Goal: Information Seeking & Learning: Learn about a topic

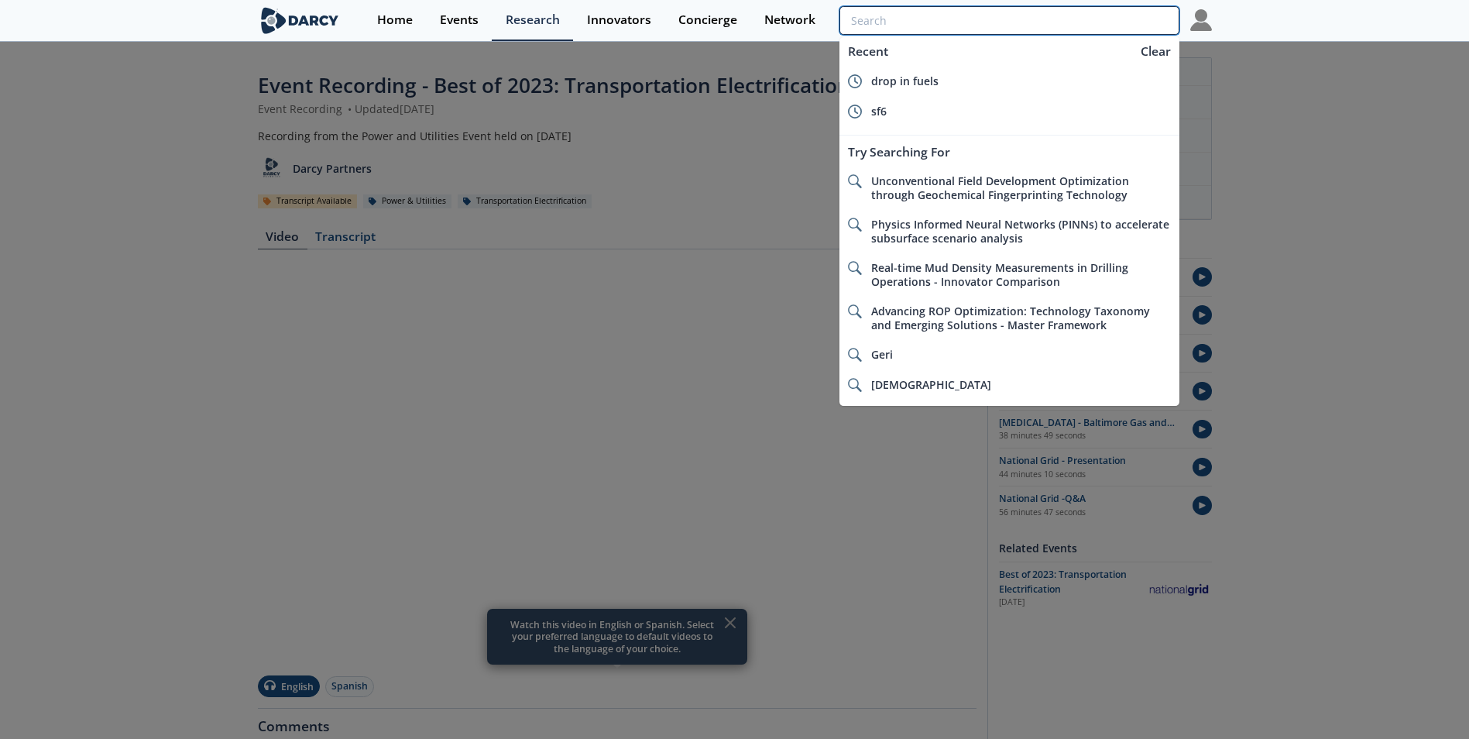
click at [1102, 22] on input "search" at bounding box center [1008, 20] width 339 height 29
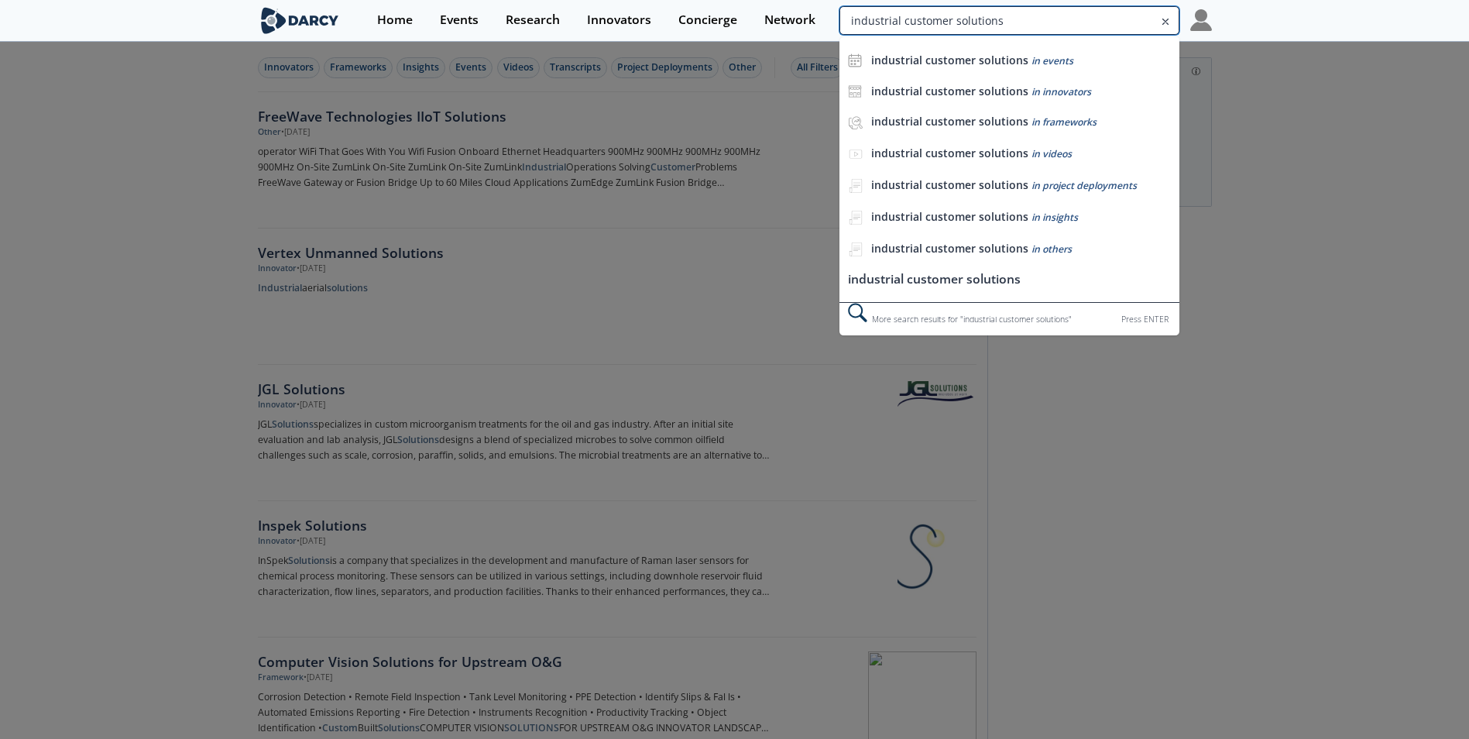
drag, startPoint x: 1119, startPoint y: 18, endPoint x: 1200, endPoint y: 25, distance: 81.6
click at [1200, 25] on div "Home Events Research Innovators Concierge Network industrial customer solutions…" at bounding box center [787, 20] width 848 height 41
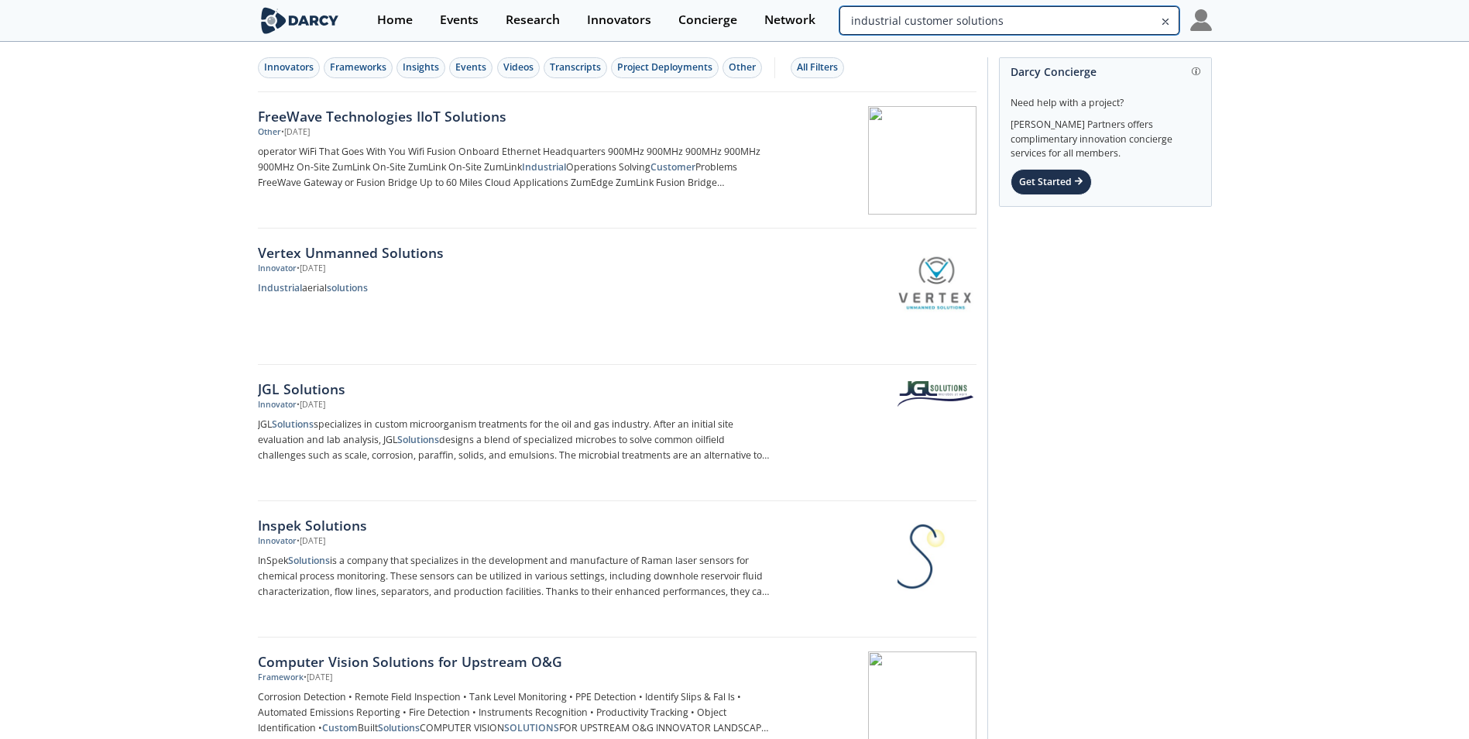
click at [979, 27] on input "industrial customer solutions" at bounding box center [1008, 20] width 339 height 29
type input "industrial customer"
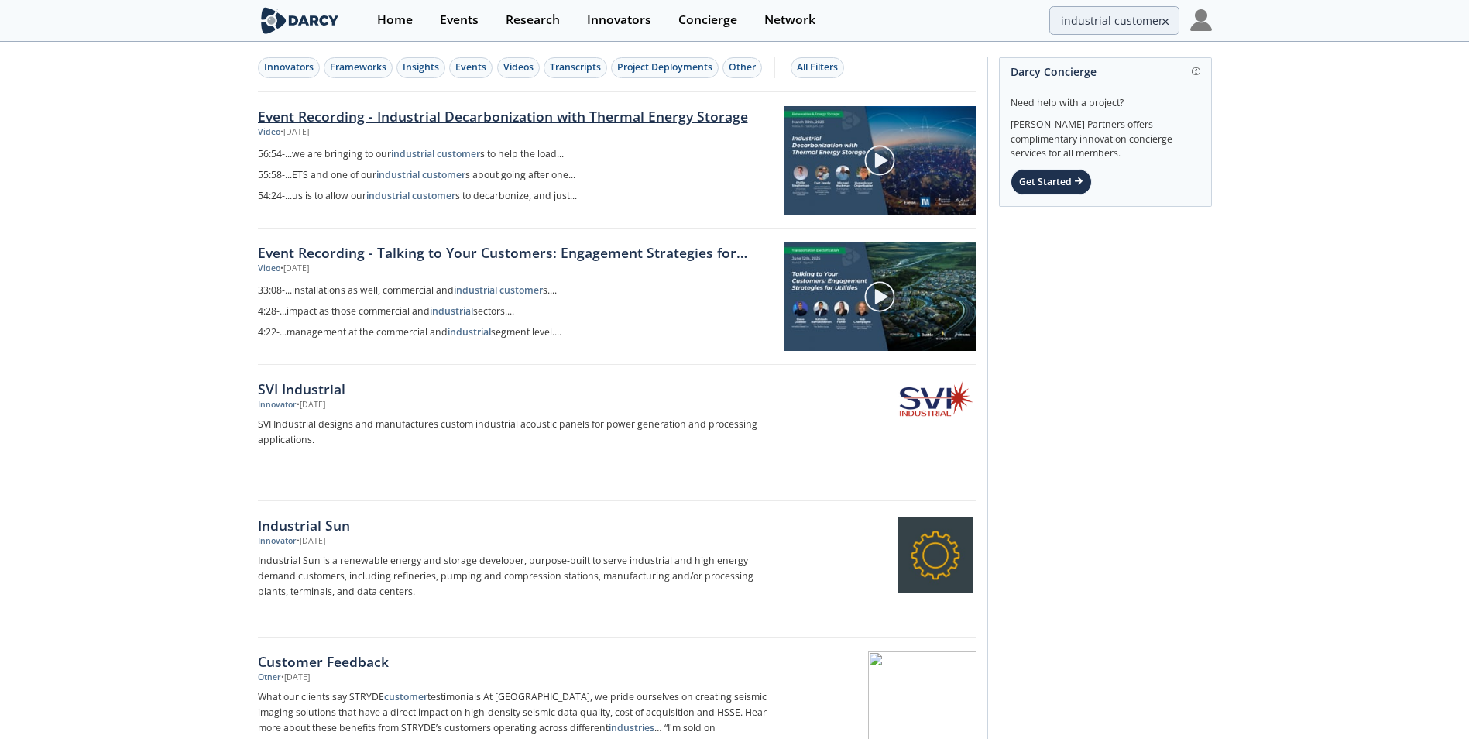
click at [530, 106] on link "Event Recording - Industrial Decarbonization with Thermal Energy Storage" at bounding box center [515, 116] width 515 height 20
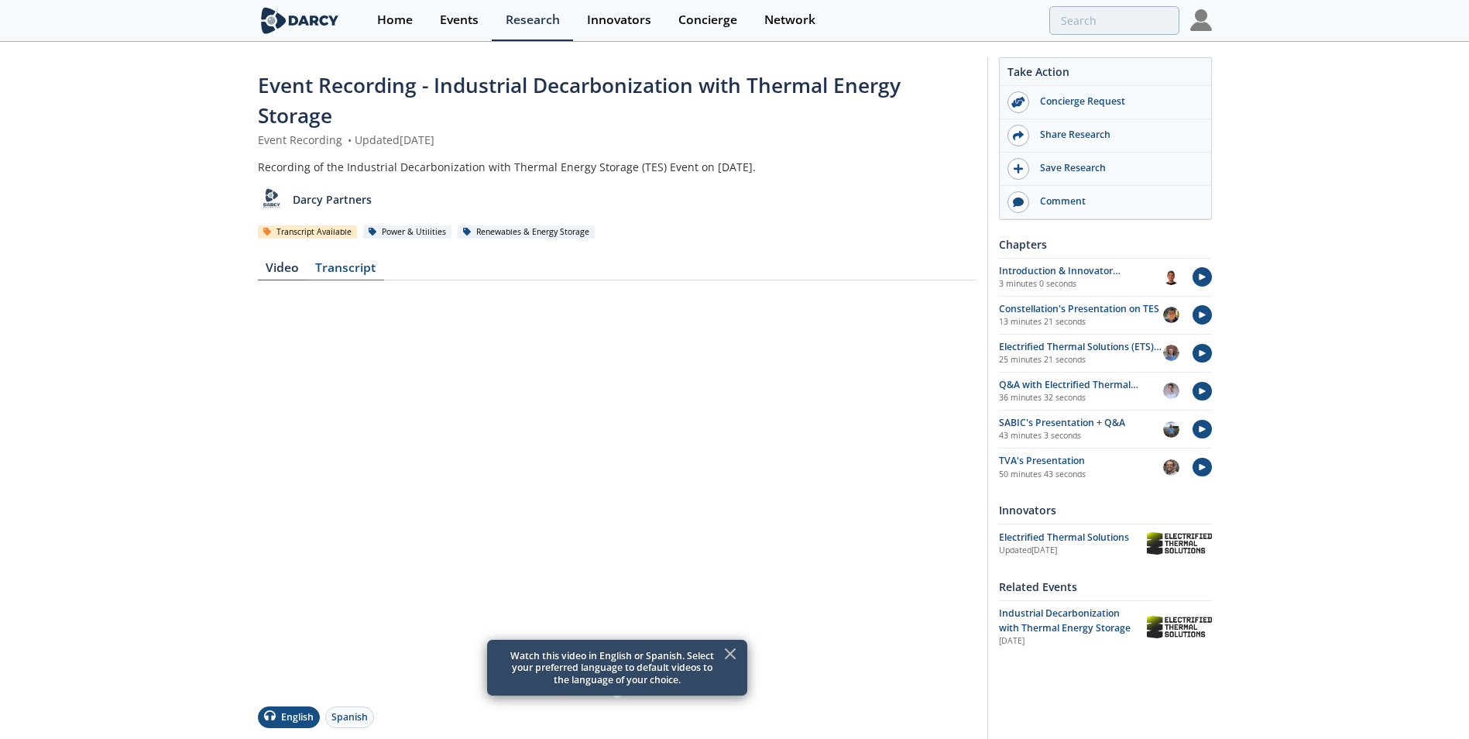
click at [361, 262] on div "Transcript" at bounding box center [345, 271] width 77 height 19
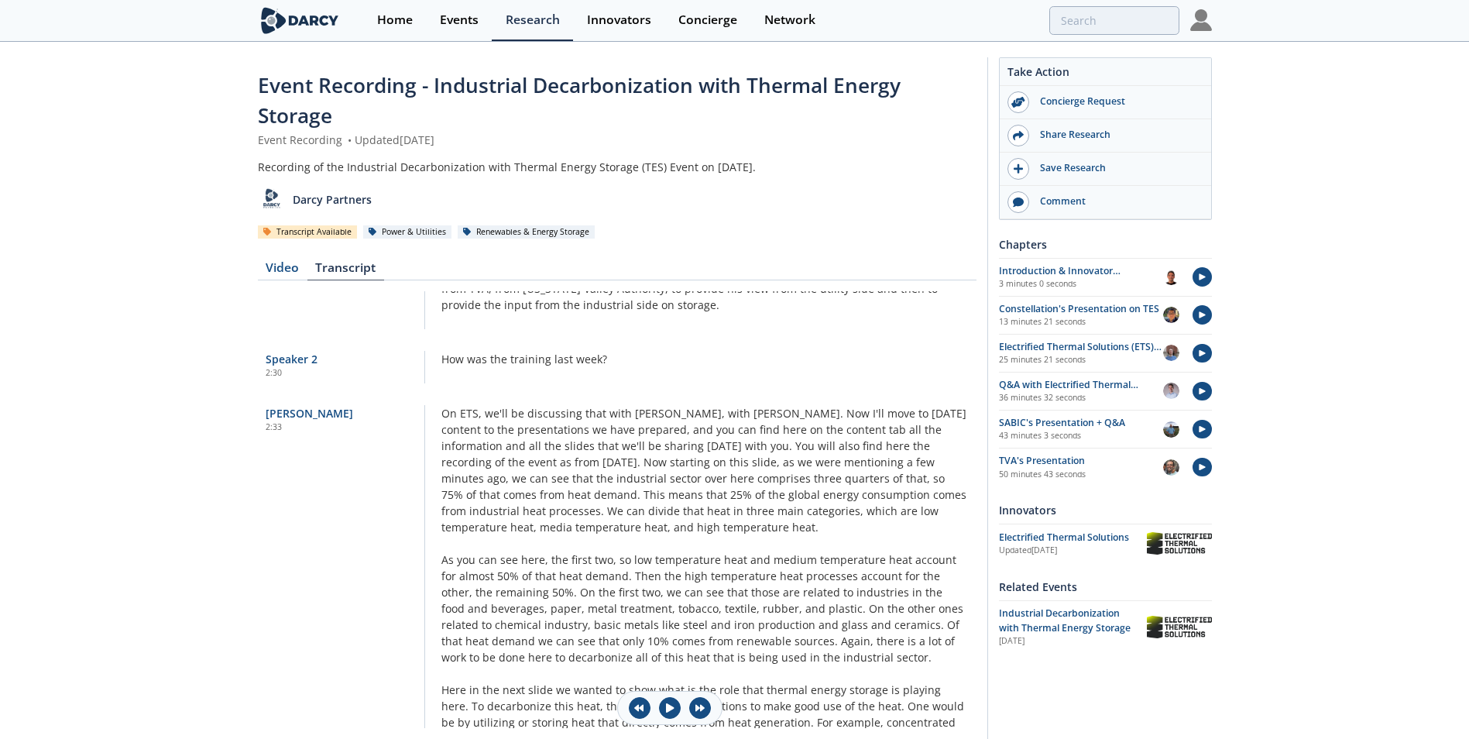
scroll to position [310, 0]
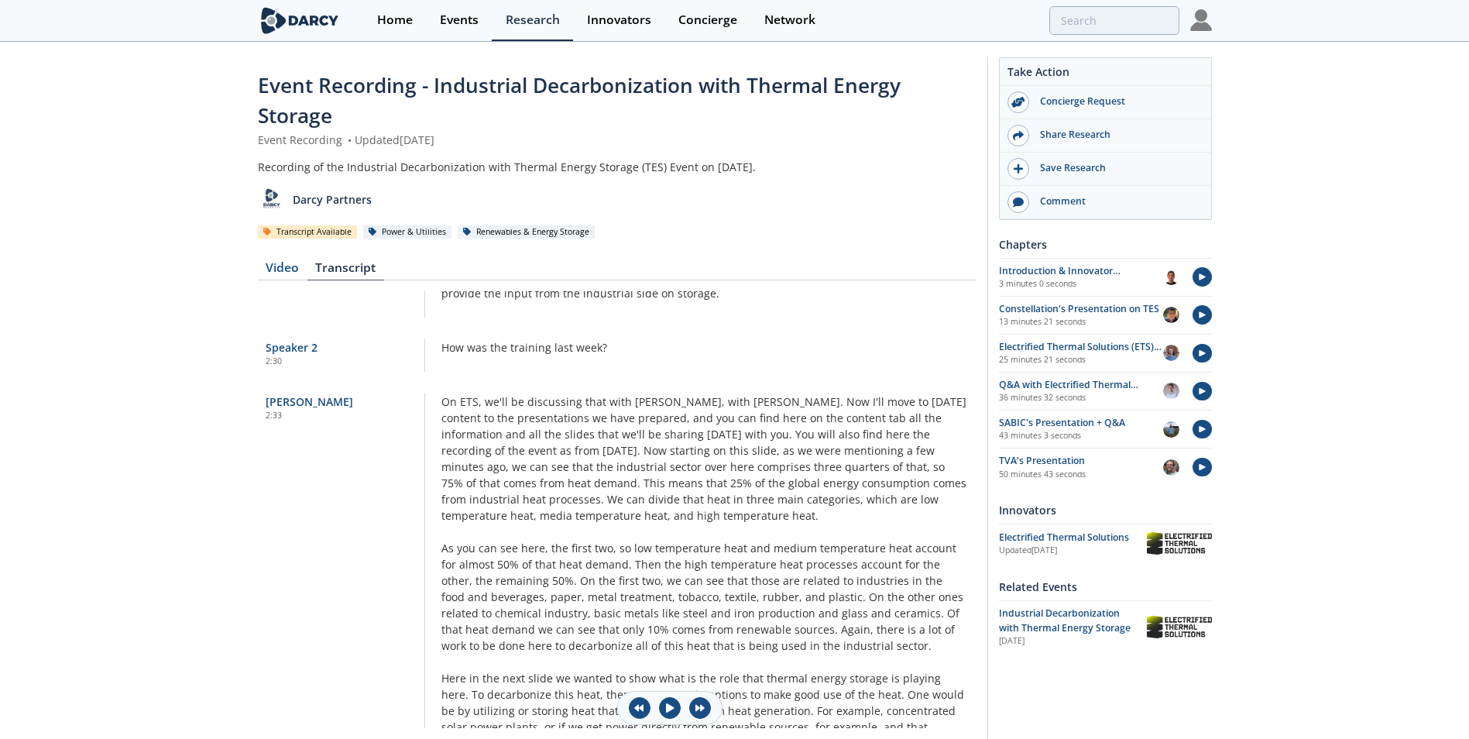
click at [1099, 313] on div "Constellation's Presentation on TES" at bounding box center [1081, 309] width 164 height 14
click at [1385, 207] on div "Event Recording - Industrial Decarbonization with Thermal Energy Storage Event …" at bounding box center [734, 557] width 1469 height 1028
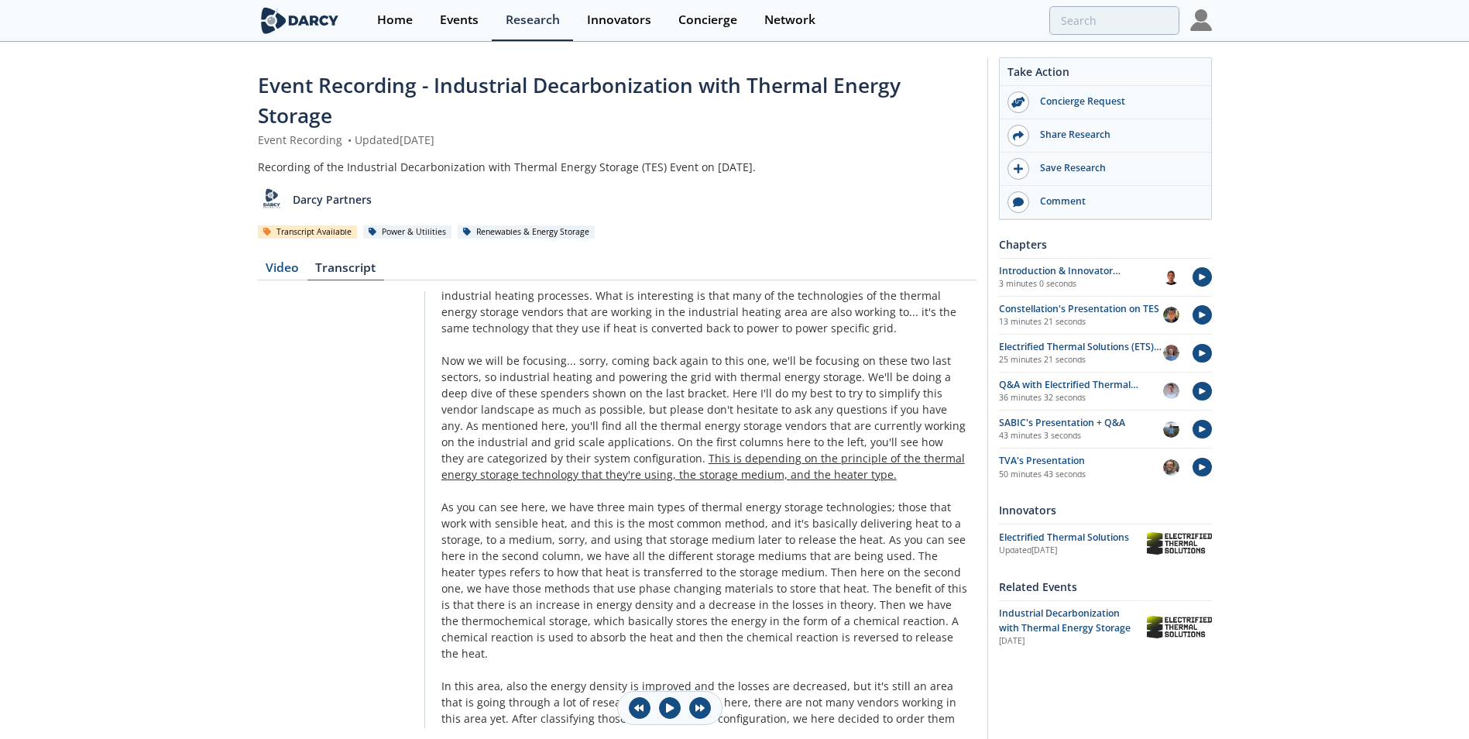
scroll to position [1006, 0]
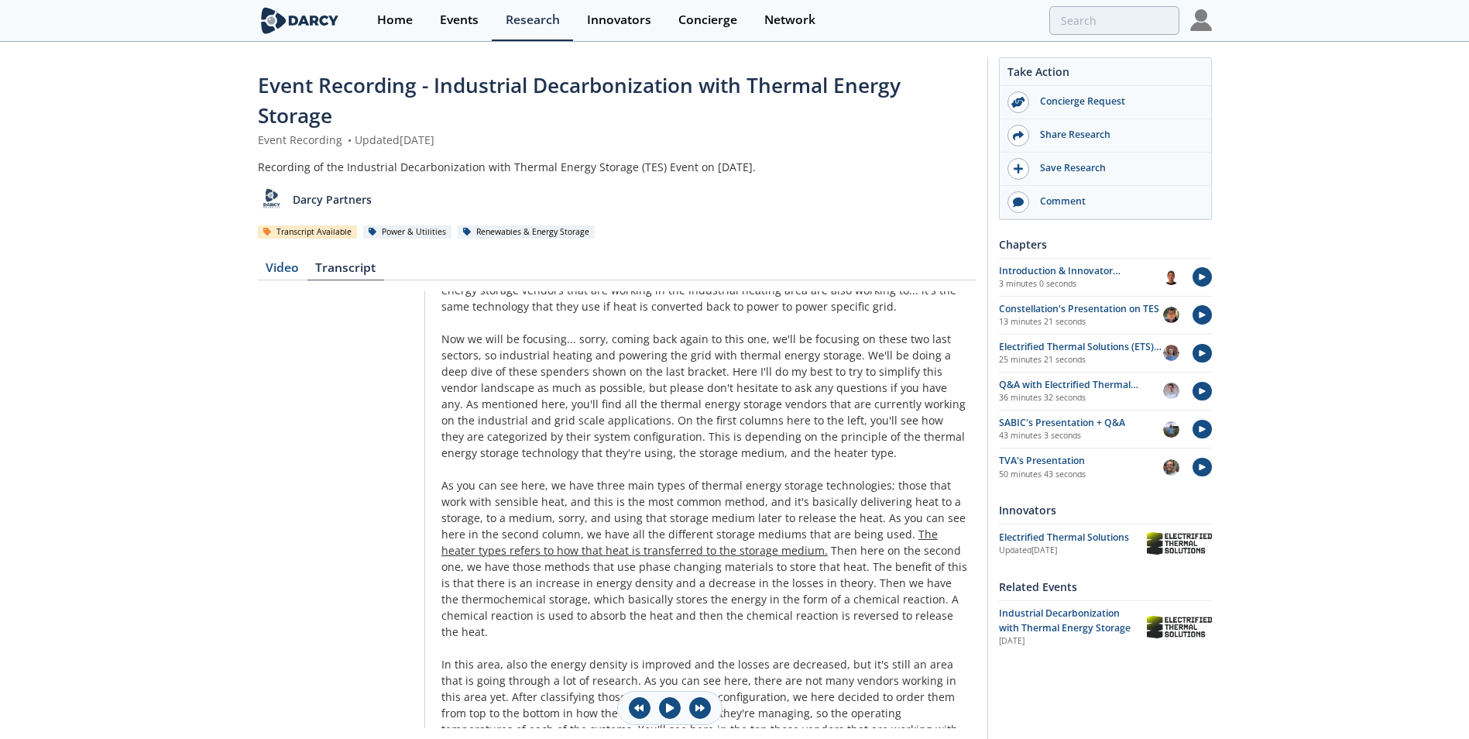
click at [730, 543] on span "The heater types refers to how that heat is transferred to the storage medium." at bounding box center [689, 541] width 496 height 31
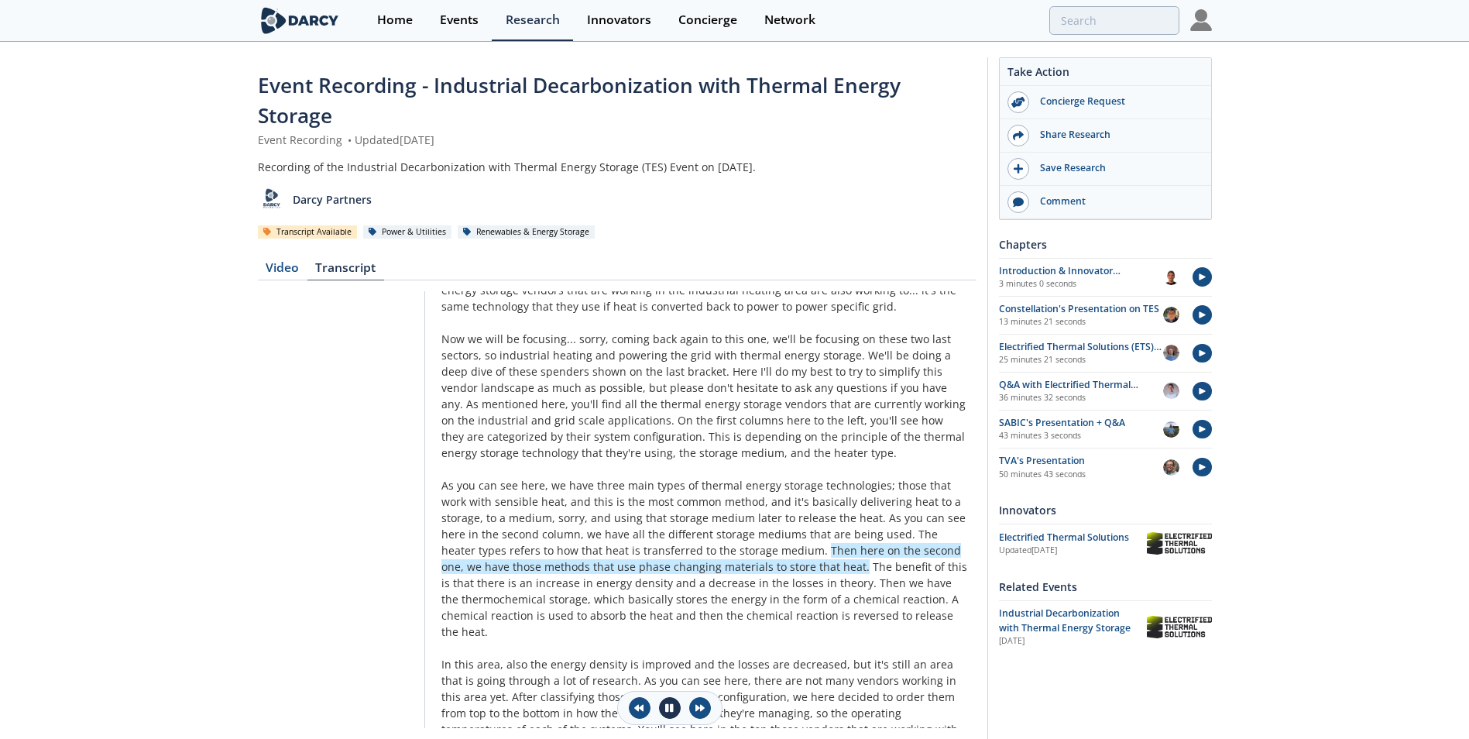
click at [667, 707] on icon at bounding box center [669, 708] width 9 height 9
type input "industrial customer"
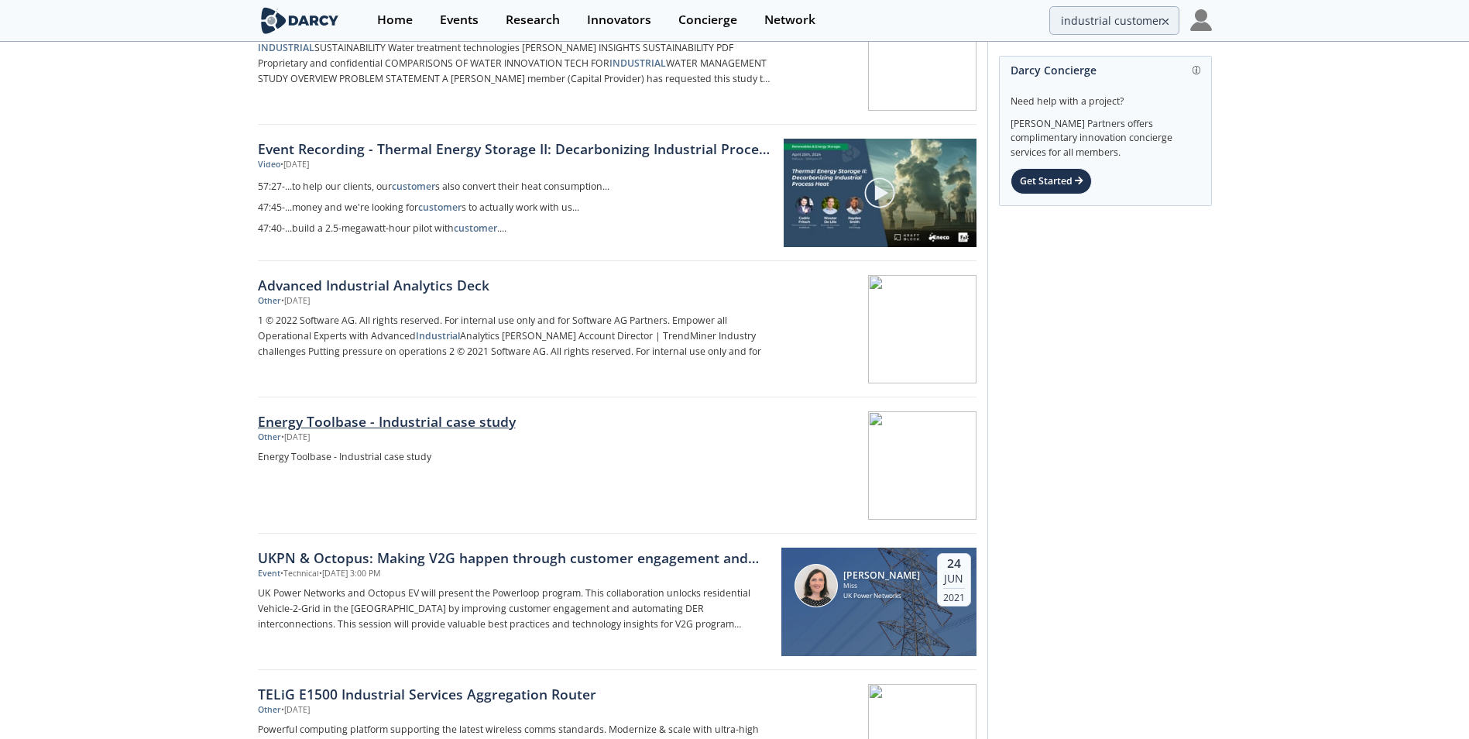
scroll to position [1084, 0]
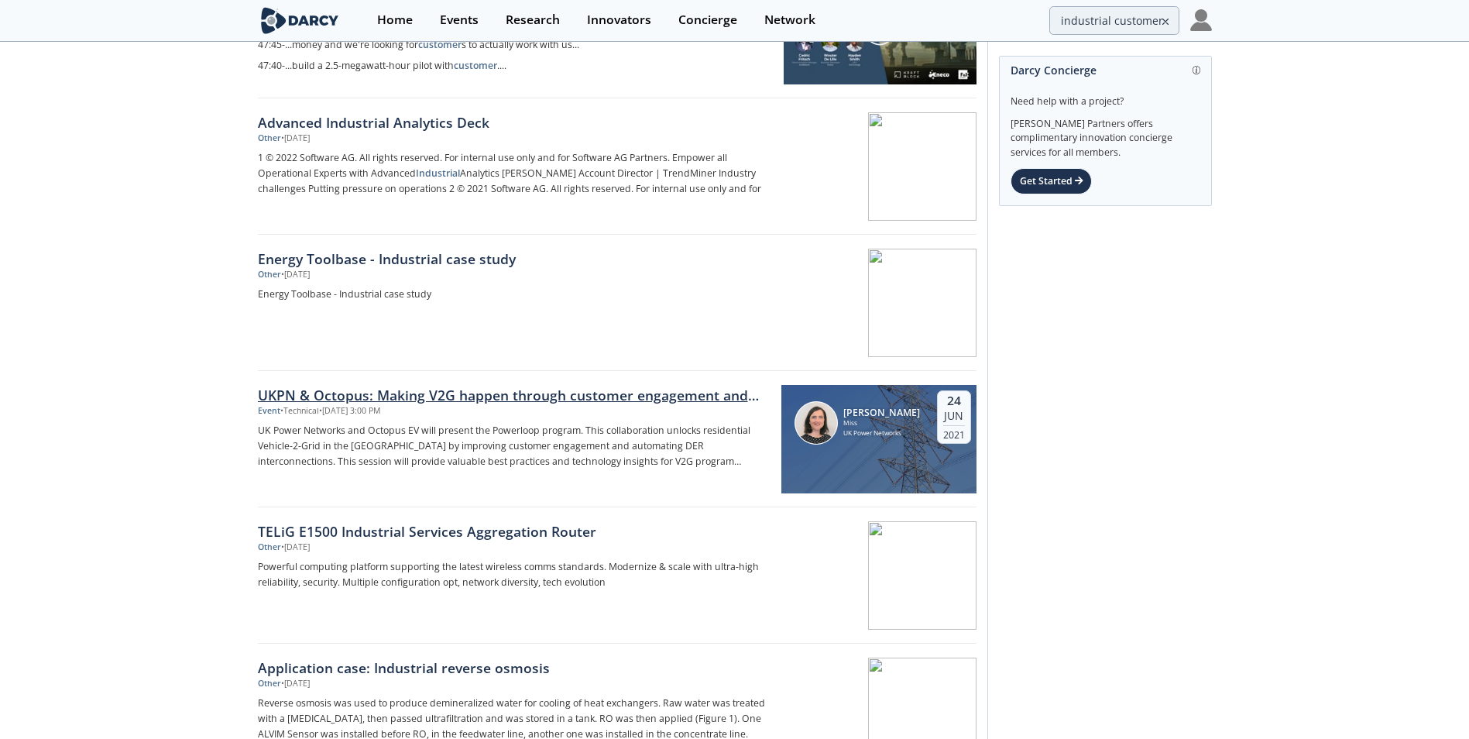
click at [698, 398] on div "UKPN & Octopus: Making V2G happen through customer engagement and faster interc…" at bounding box center [514, 395] width 513 height 20
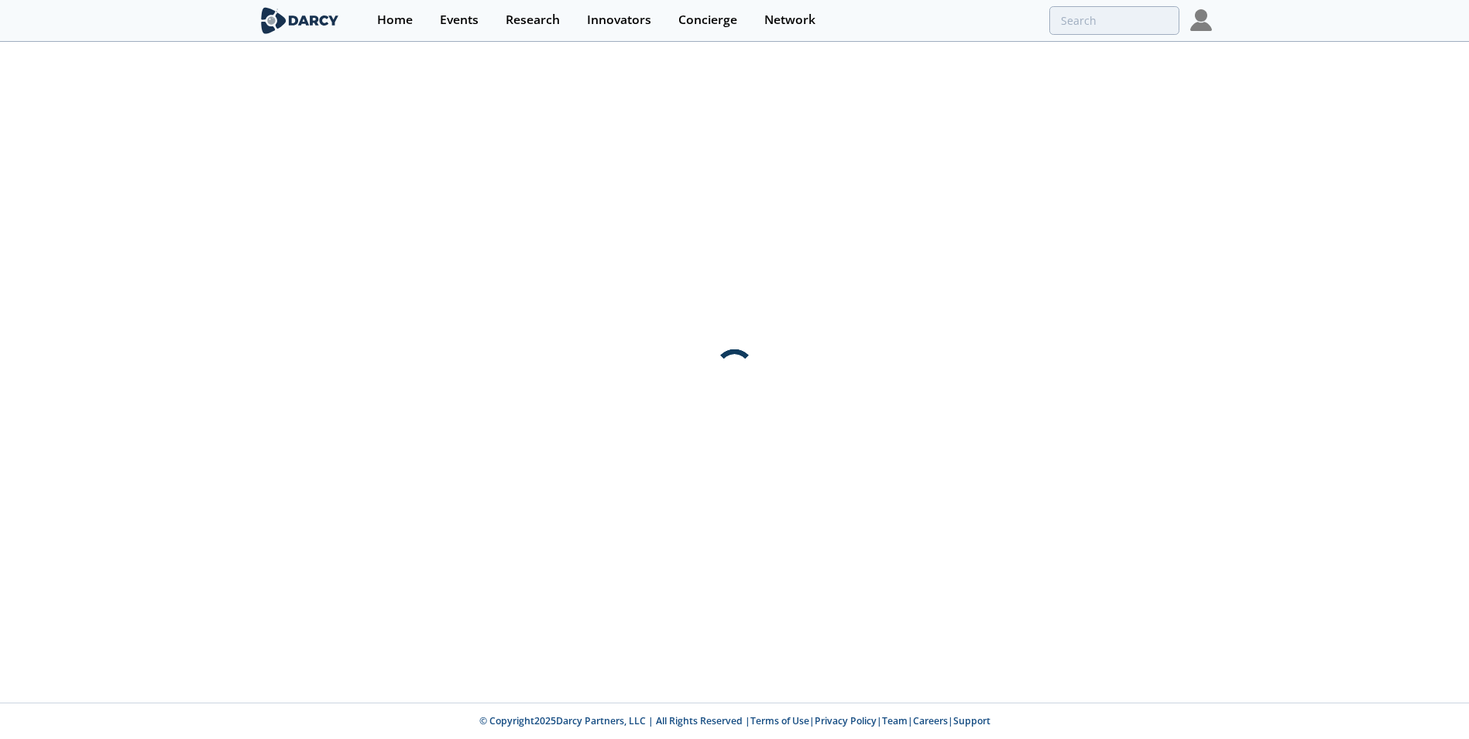
scroll to position [0, 0]
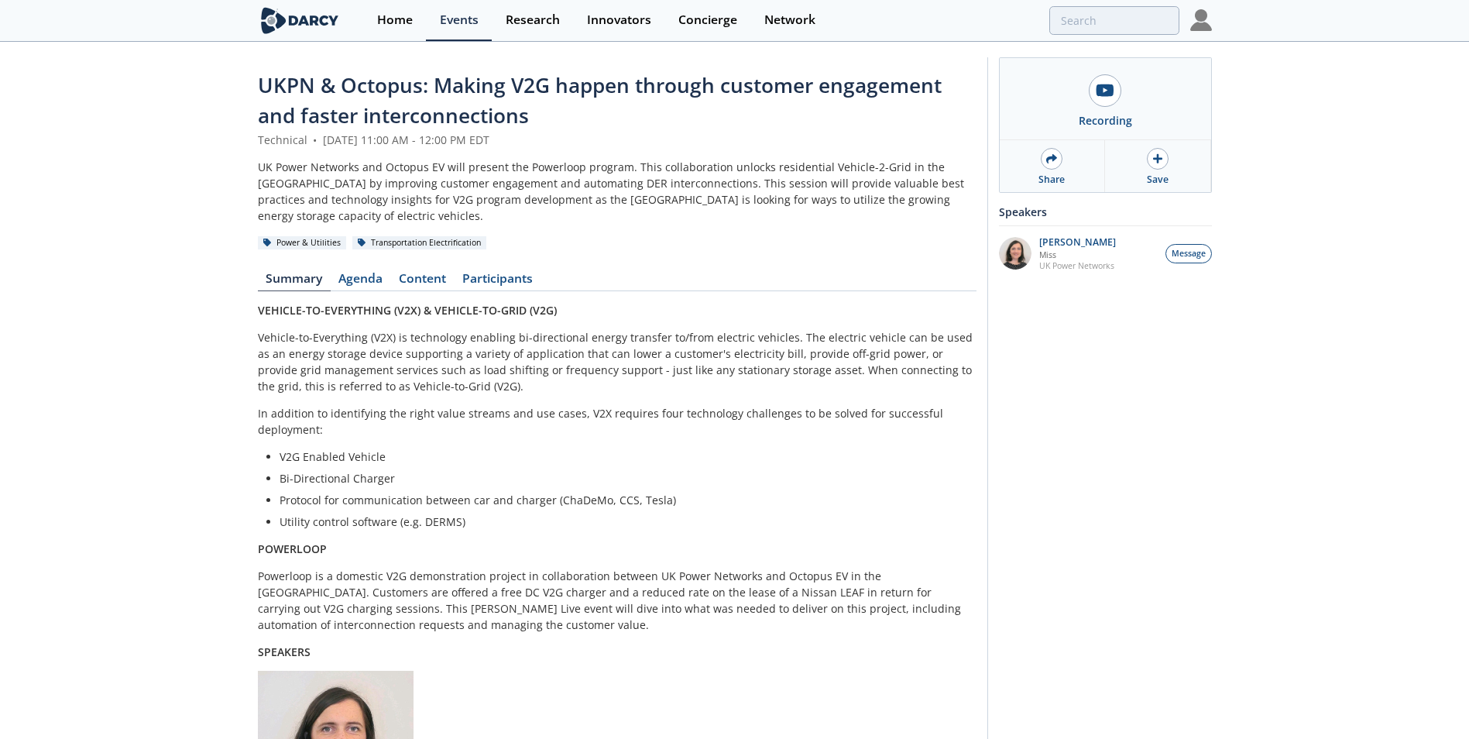
type input "industrial customer"
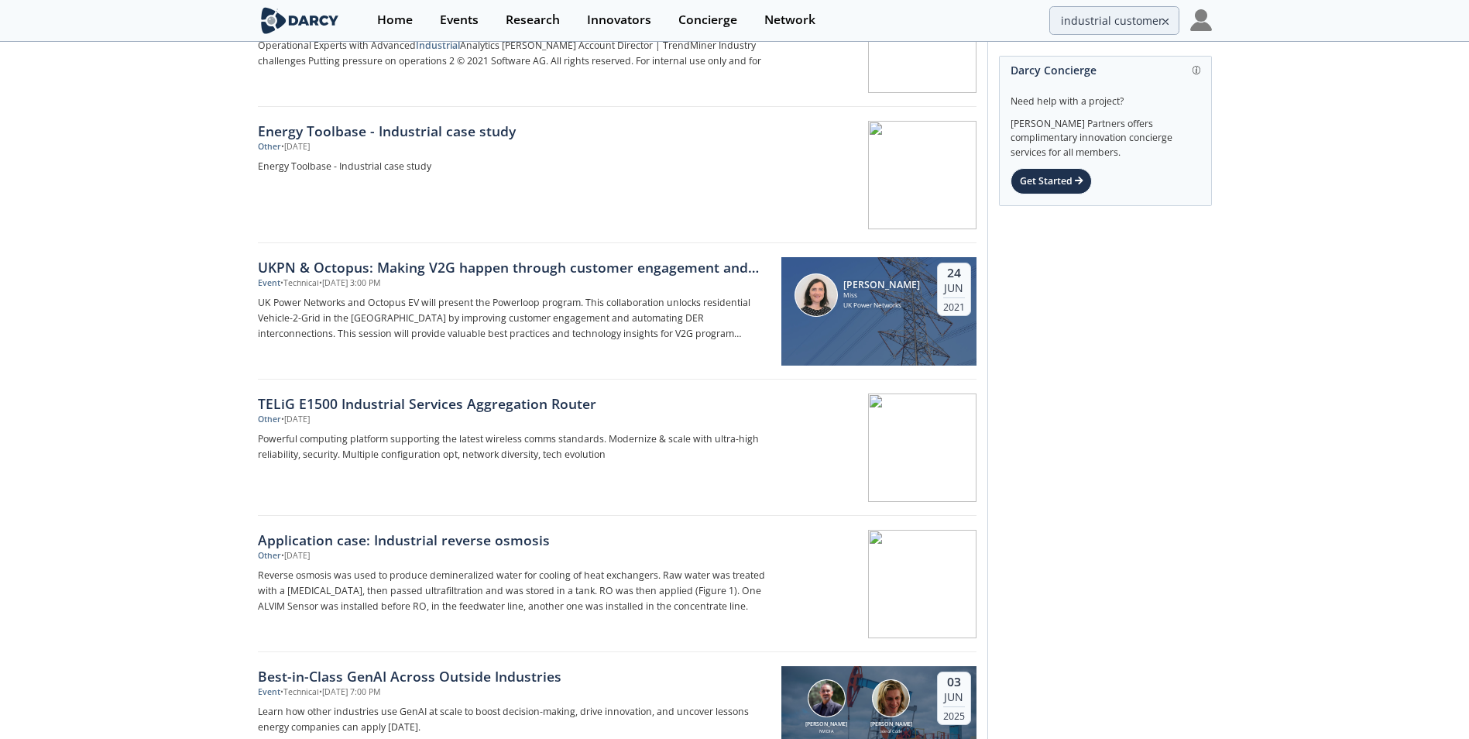
scroll to position [1239, 0]
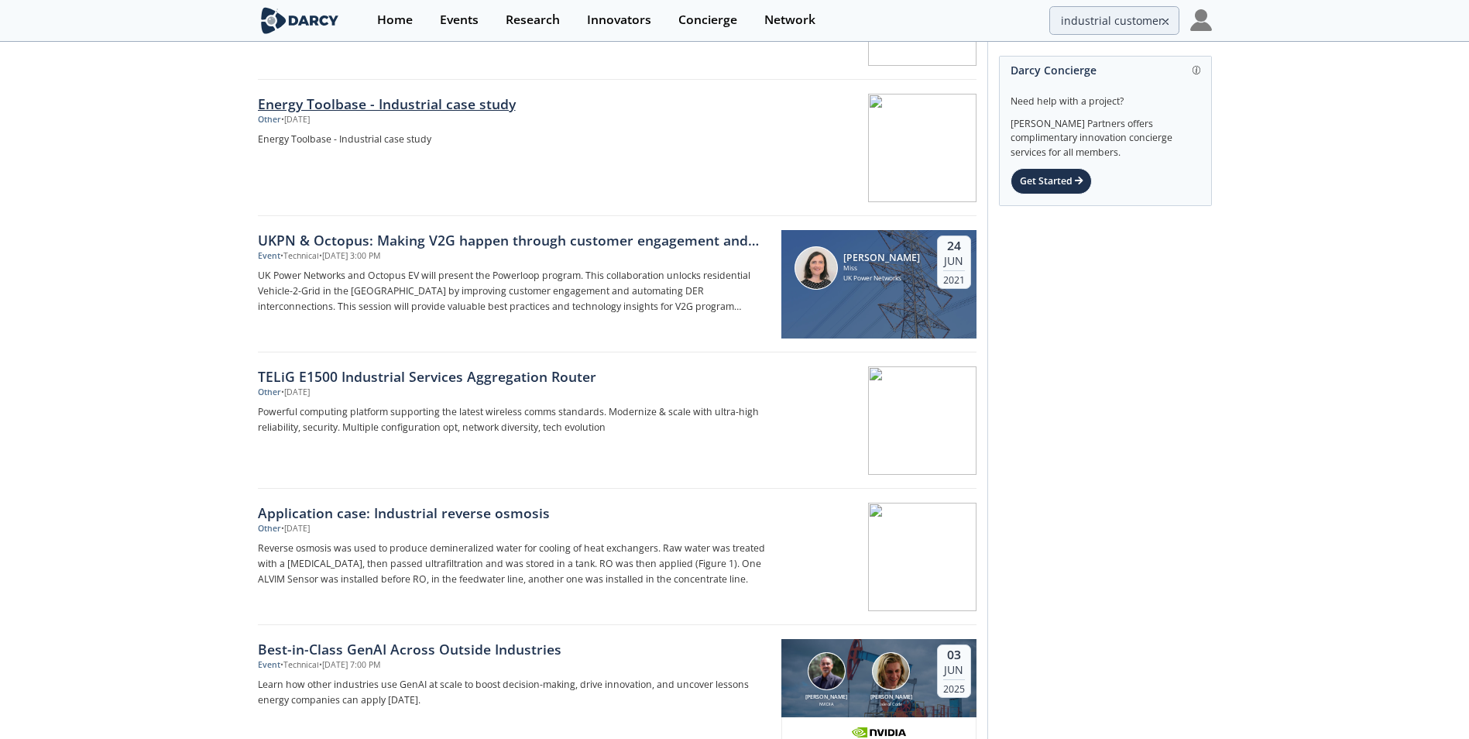
click at [415, 104] on div "Energy Toolbase - Industrial case study" at bounding box center [514, 104] width 513 height 20
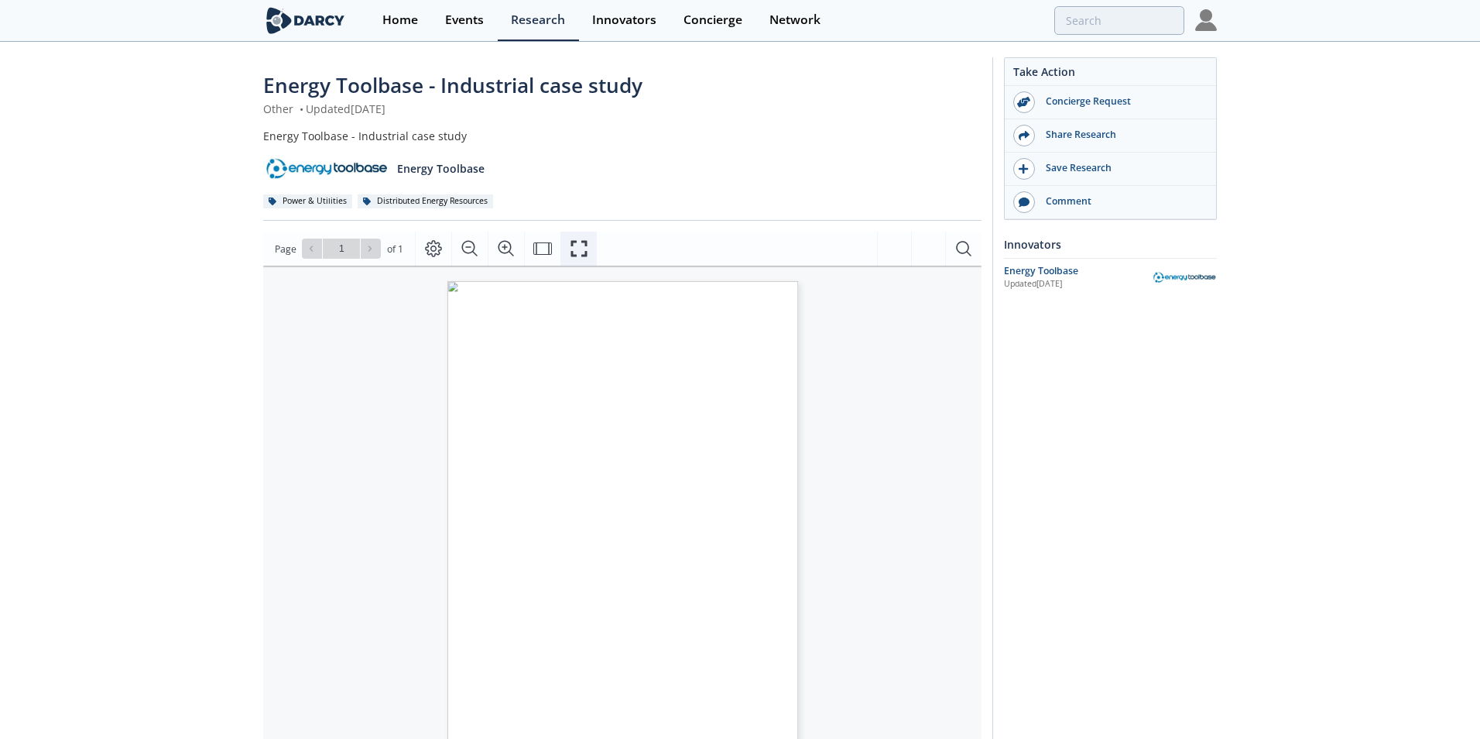
click at [588, 254] on button "Fullscreen" at bounding box center [579, 248] width 36 height 34
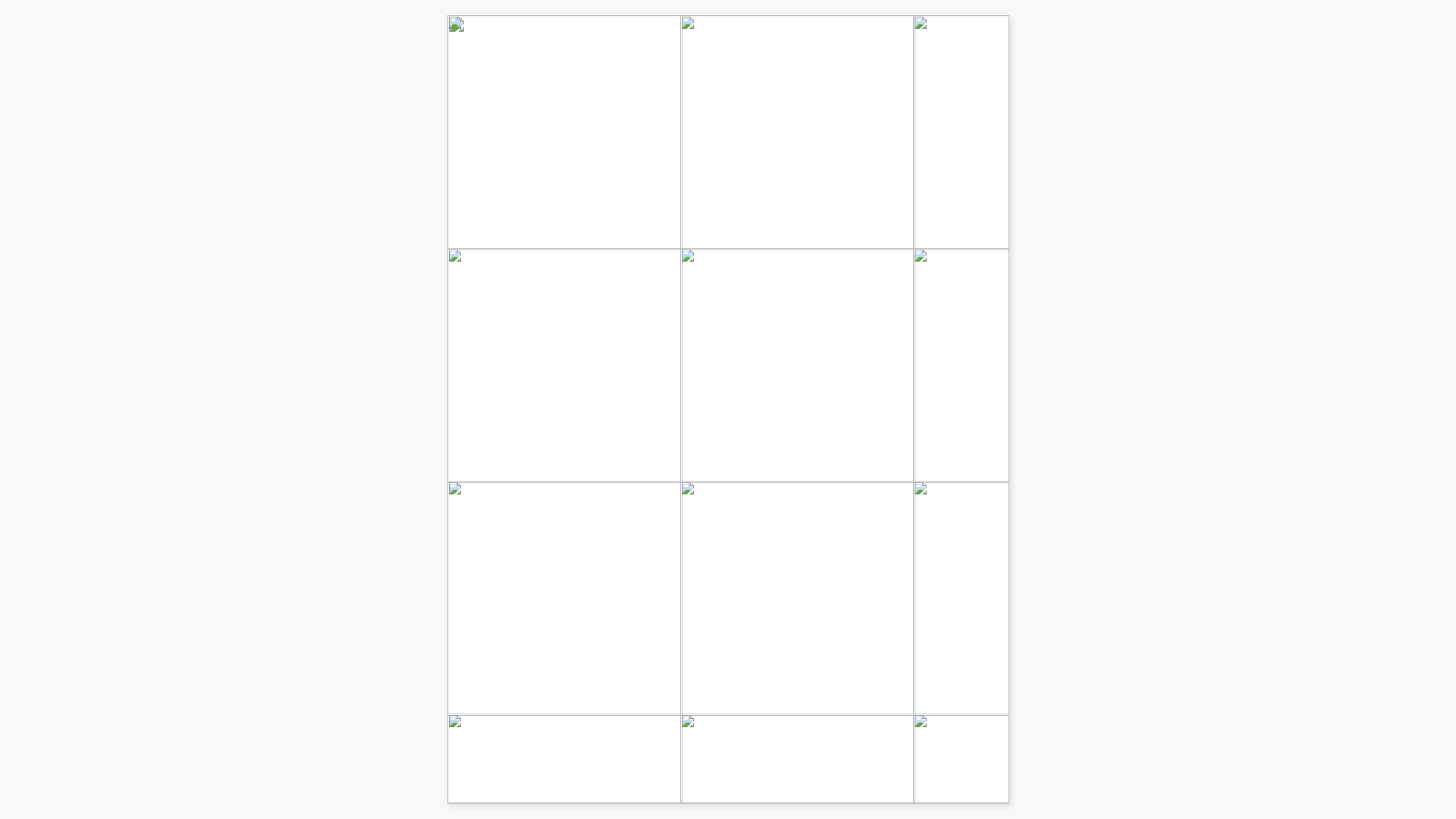
drag, startPoint x: 630, startPoint y: 657, endPoint x: 621, endPoint y: 717, distance: 60.7
click at [621, 15] on p "INDUSTRIAL FACILITY Energy Toolbase and FRV launch pioneering ‘Energy-Storage-a…" at bounding box center [788, 15] width 681 height 0
click at [116, 85] on div "INDUSTRIAL FACILITY Energy Toolbase and FRV launch pioneering ‘Energy-Storage-a…" at bounding box center [288, 402] width 577 height 804
click at [0, 0] on div "INDUSTRIAL FACILITY Energy Toolbase and FRV launch pioneering ‘Energy-Storage-a…" at bounding box center [288, 402] width 577 height 804
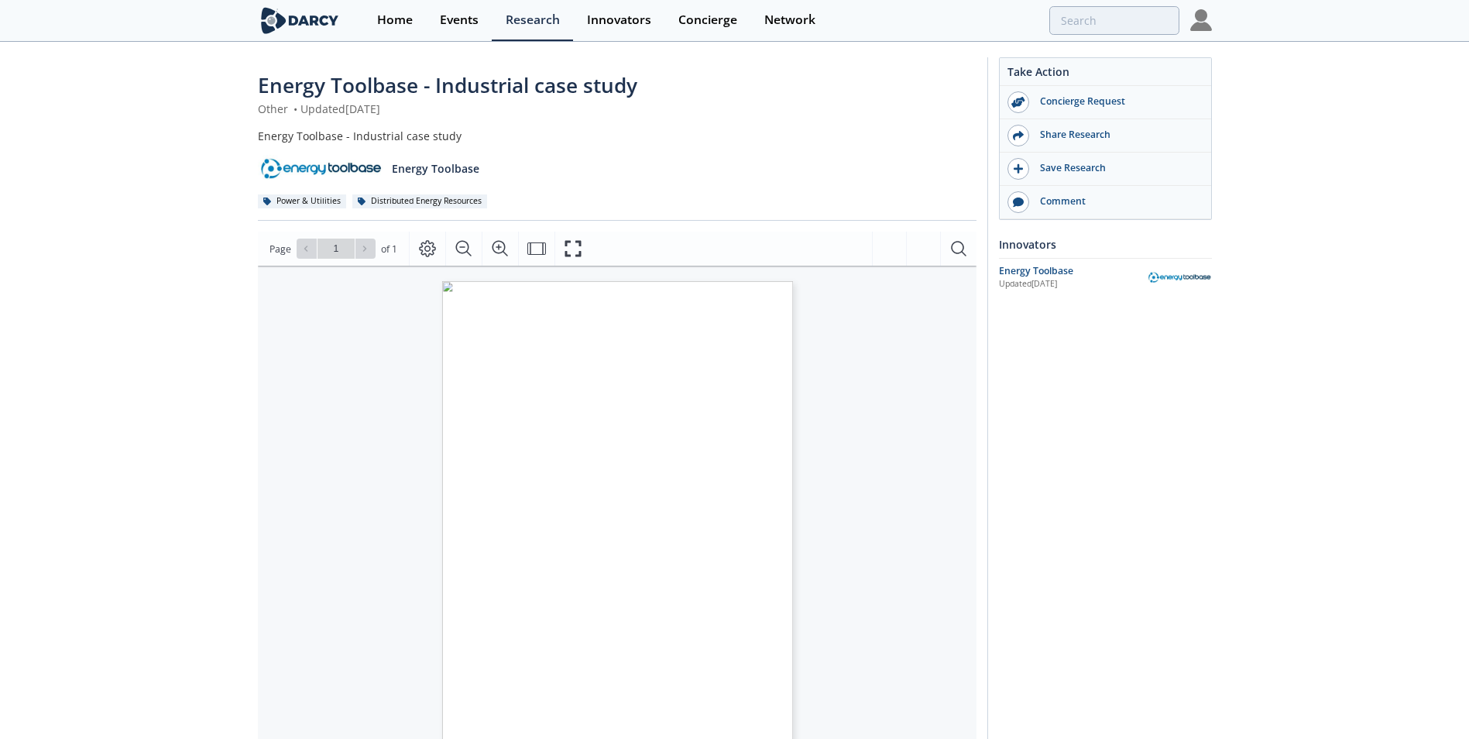
type input "industrial customer"
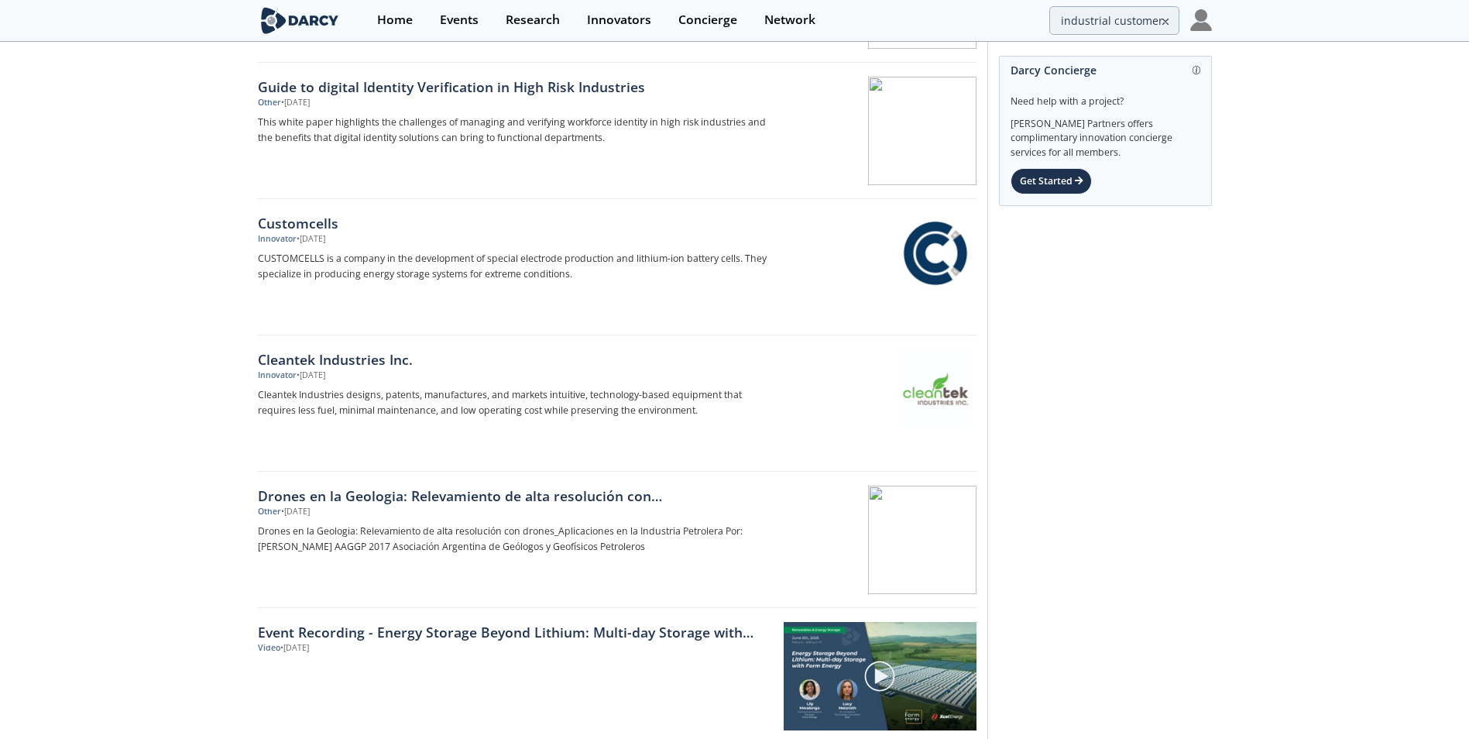
scroll to position [2175, 0]
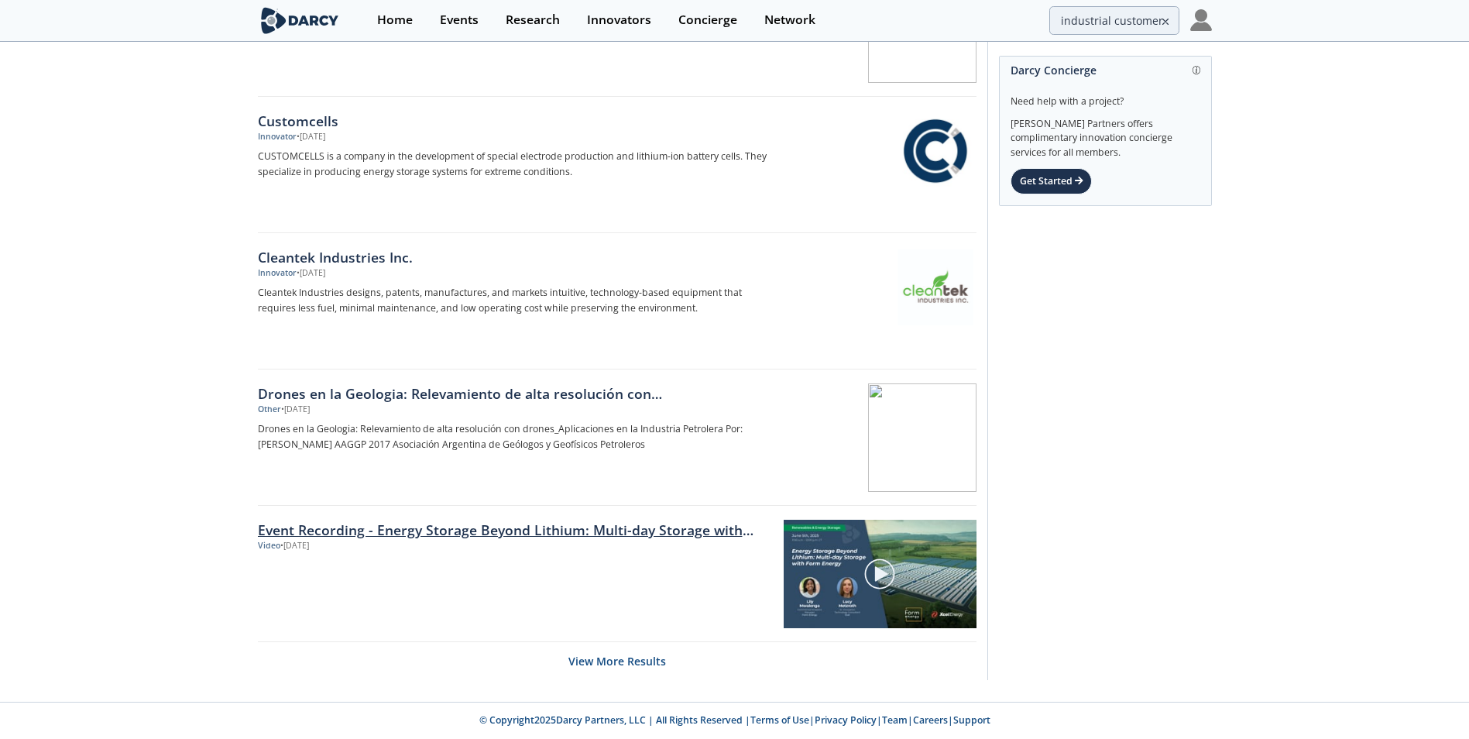
click at [413, 527] on link "Event Recording - Energy Storage Beyond Lithium: Multi-day Storage with Form En…" at bounding box center [515, 529] width 515 height 20
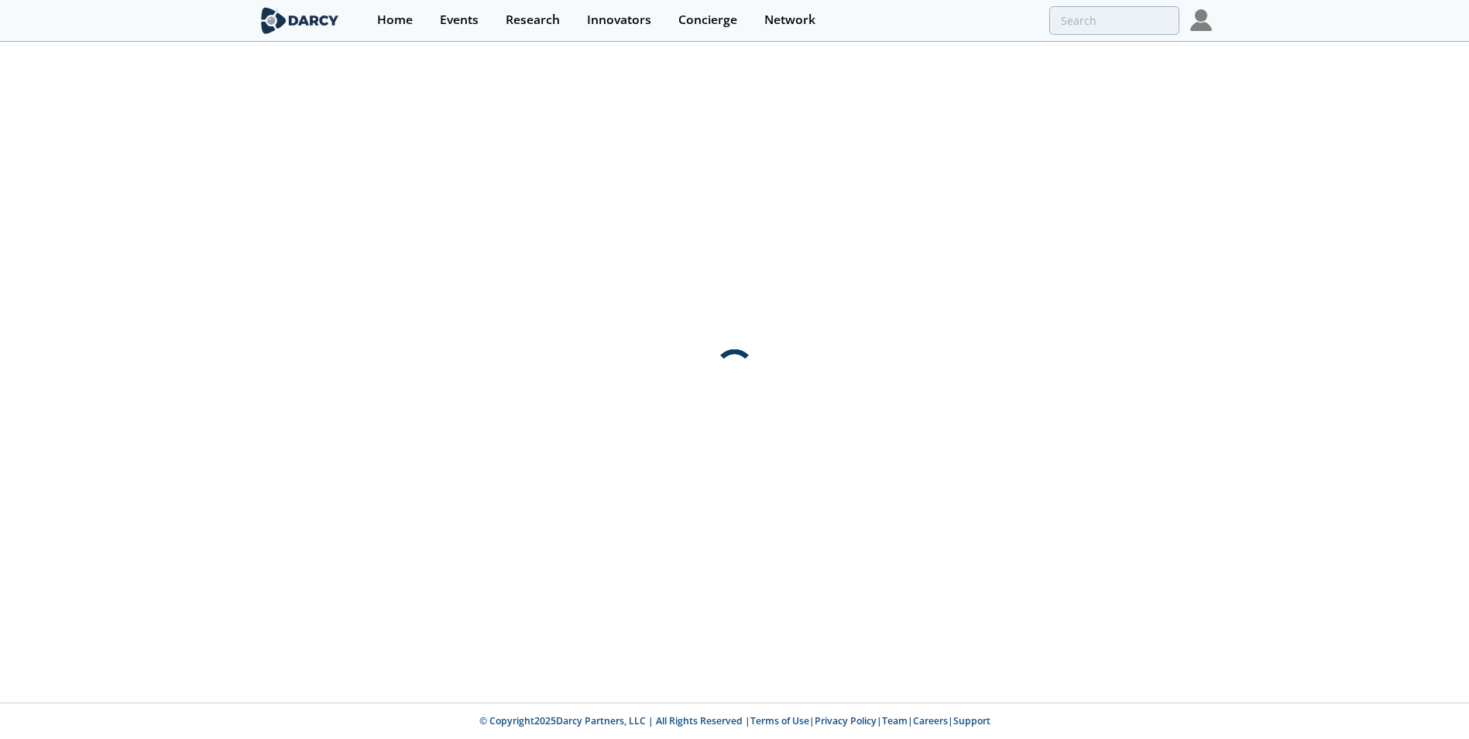
scroll to position [0, 0]
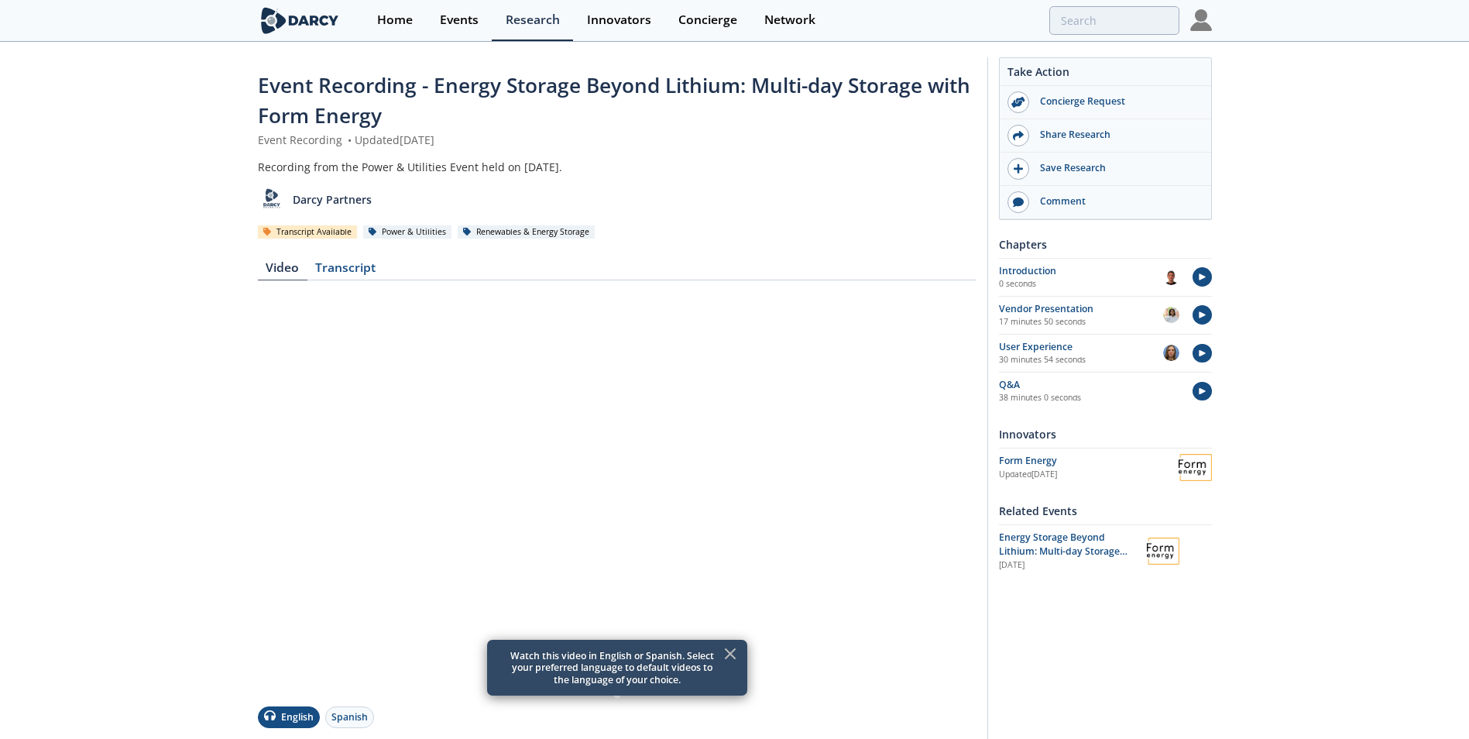
type input "industrial customer"
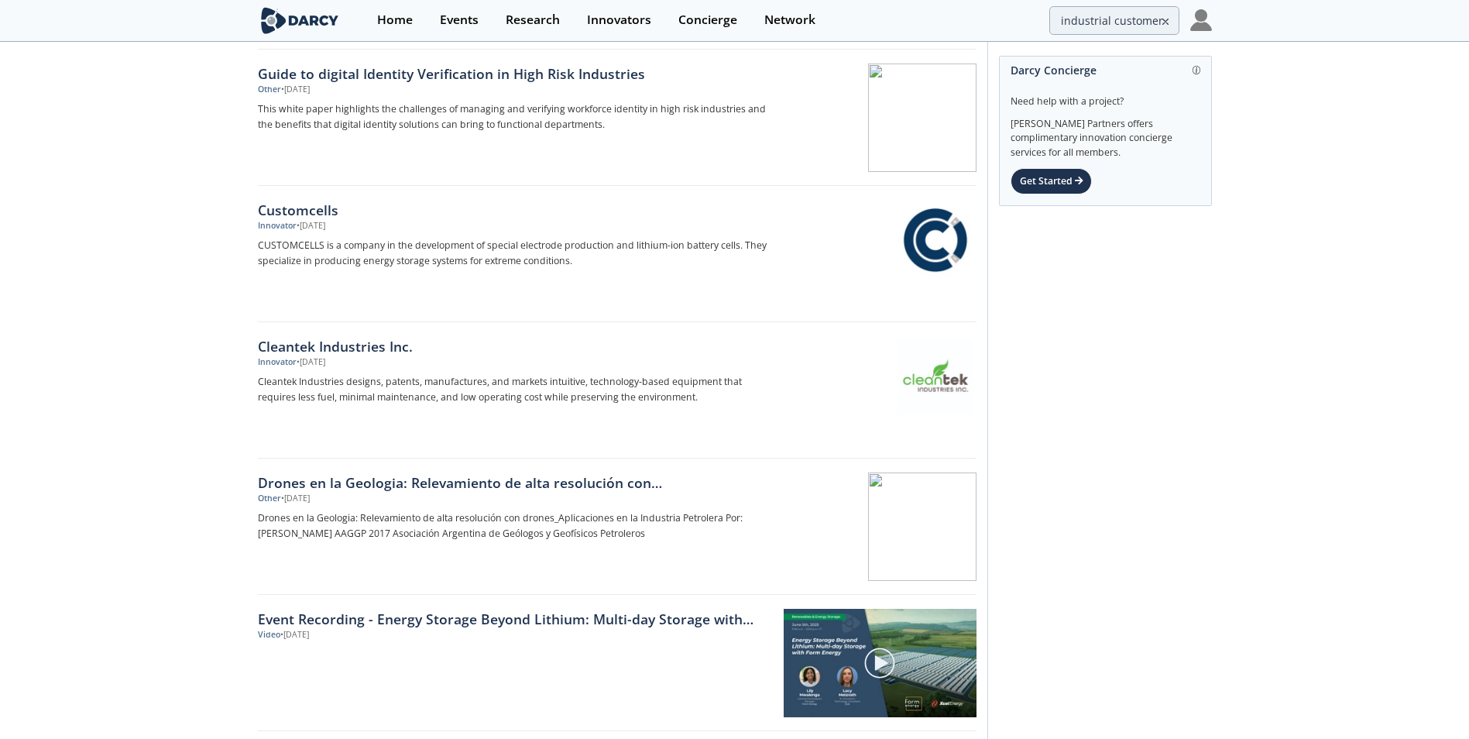
scroll to position [2175, 0]
